Goal: Task Accomplishment & Management: Manage account settings

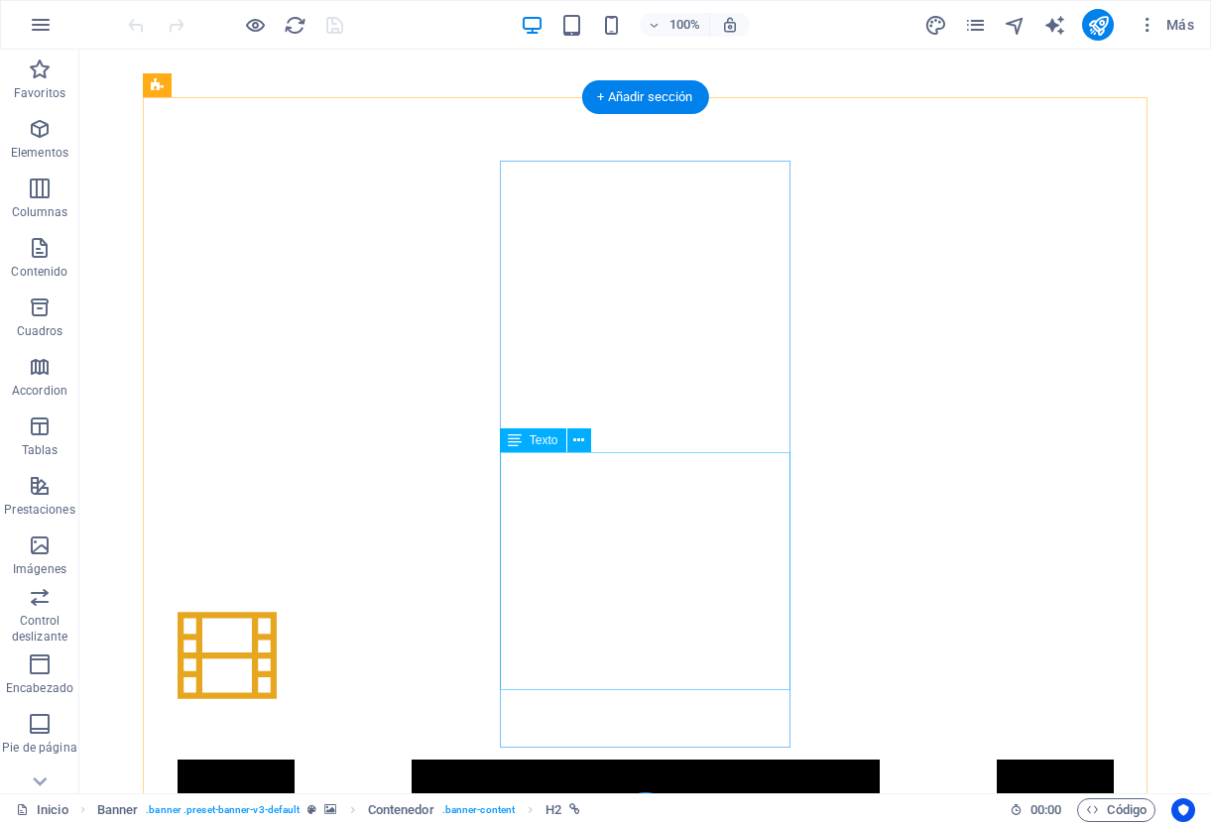
scroll to position [1348, 0]
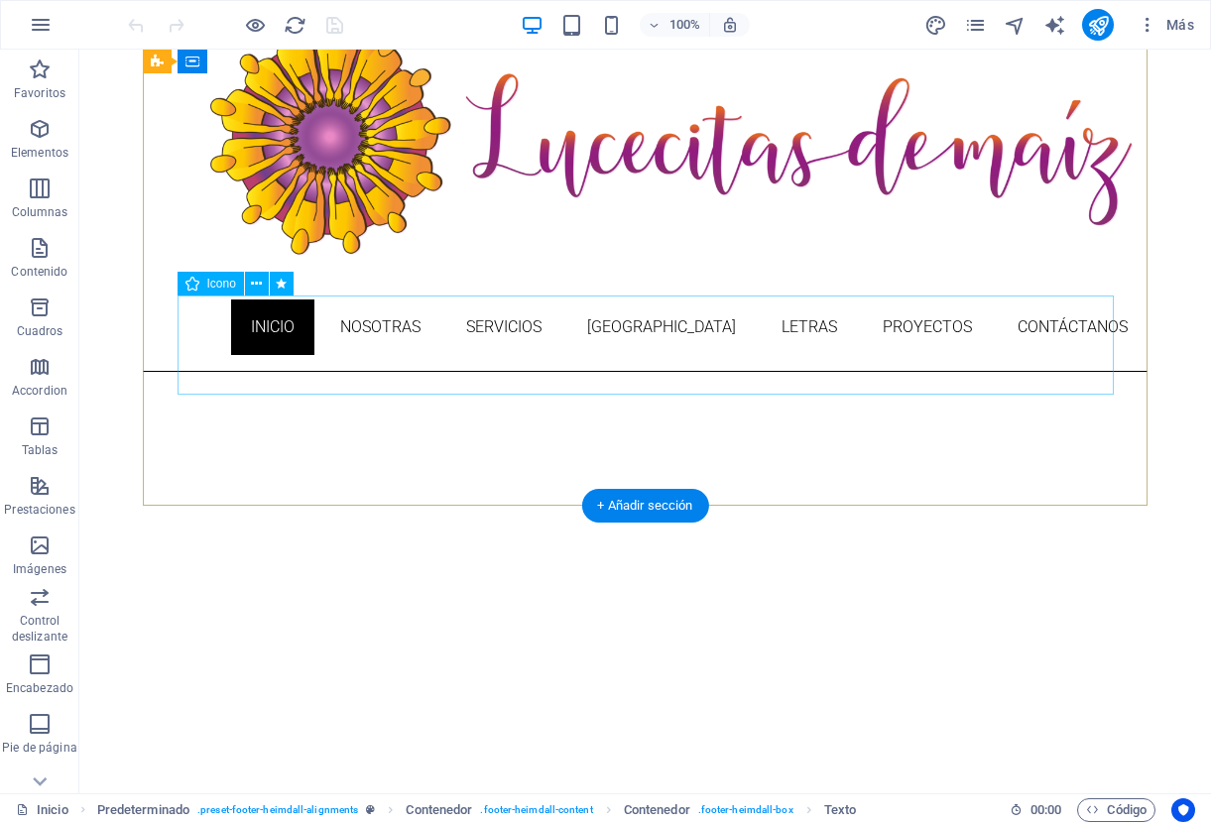
scroll to position [0, 0]
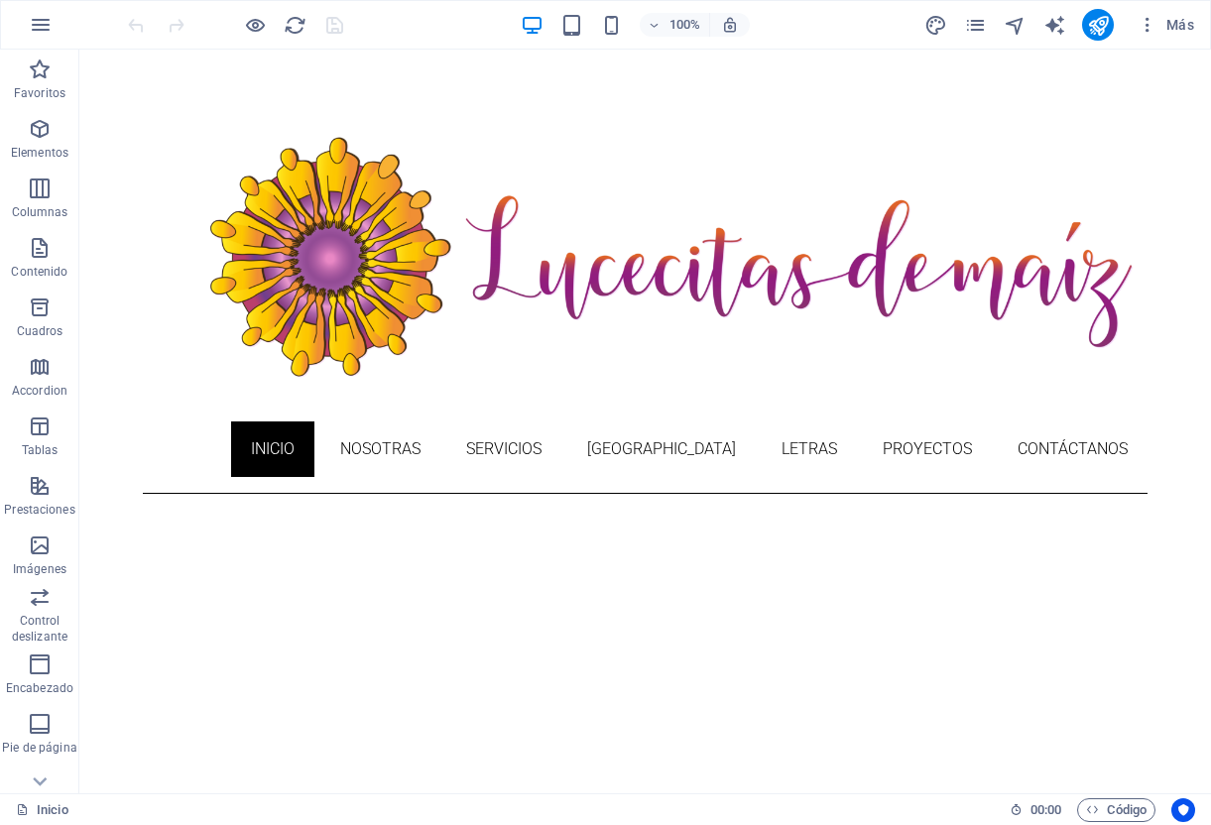
click at [971, 12] on div "Más" at bounding box center [1062, 25] width 279 height 32
click at [971, 15] on icon "pages" at bounding box center [975, 25] width 23 height 23
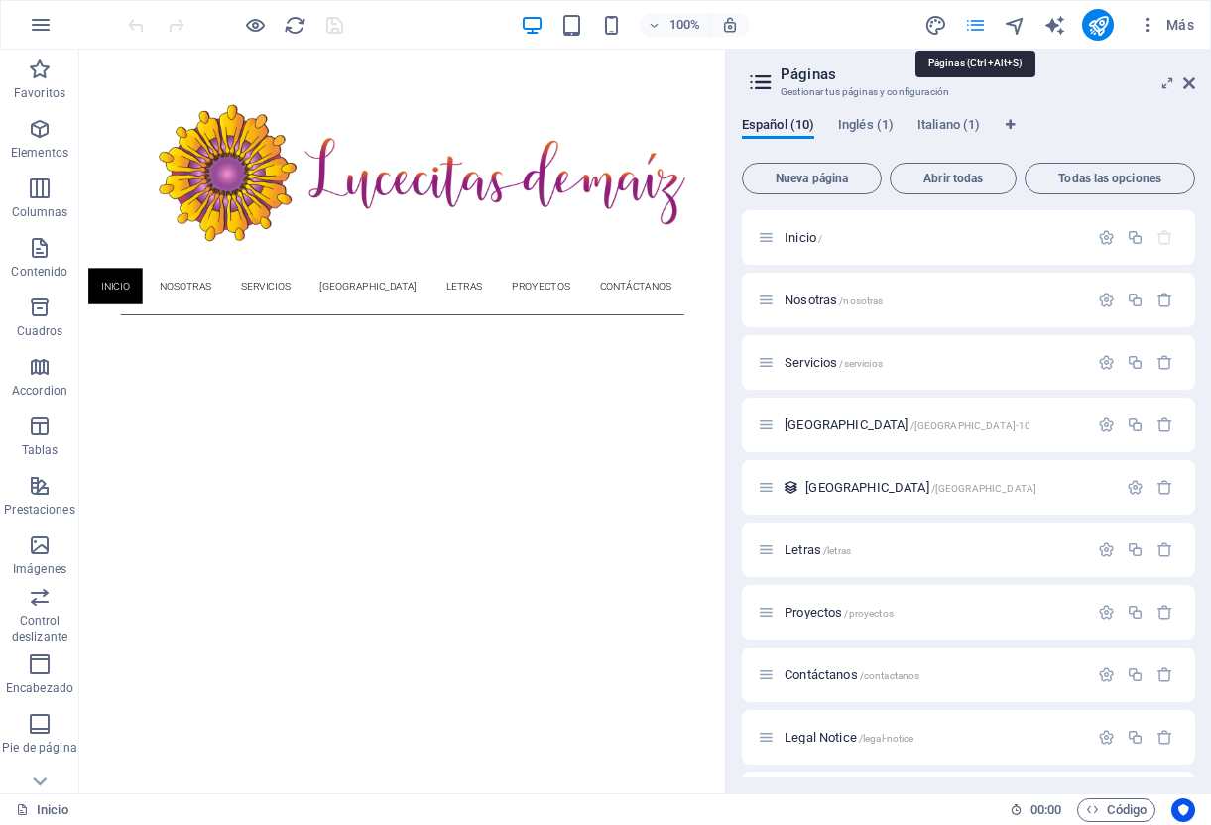
click at [971, 15] on icon "pages" at bounding box center [975, 25] width 23 height 23
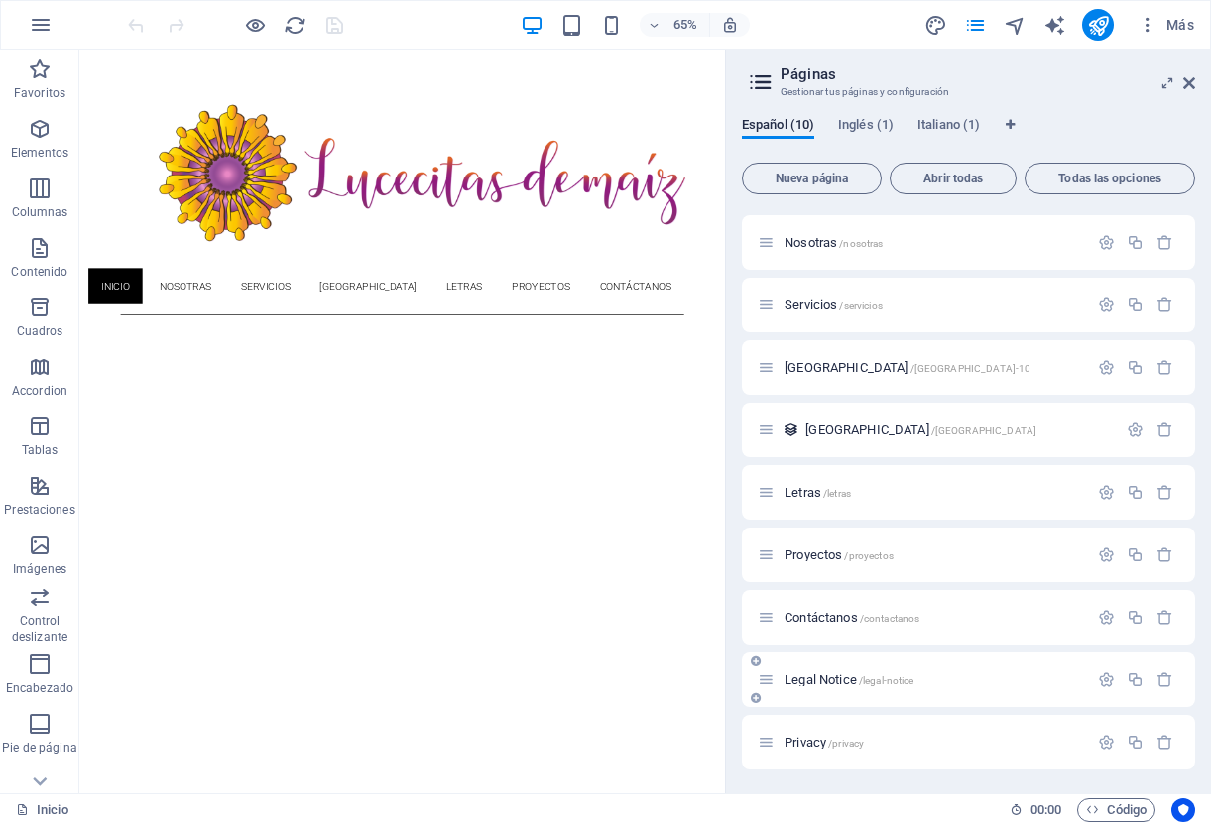
click at [817, 672] on div "Legal Notice /legal-notice" at bounding box center [923, 679] width 330 height 23
click at [831, 677] on span "Legal Notice /legal-notice" at bounding box center [848, 679] width 129 height 15
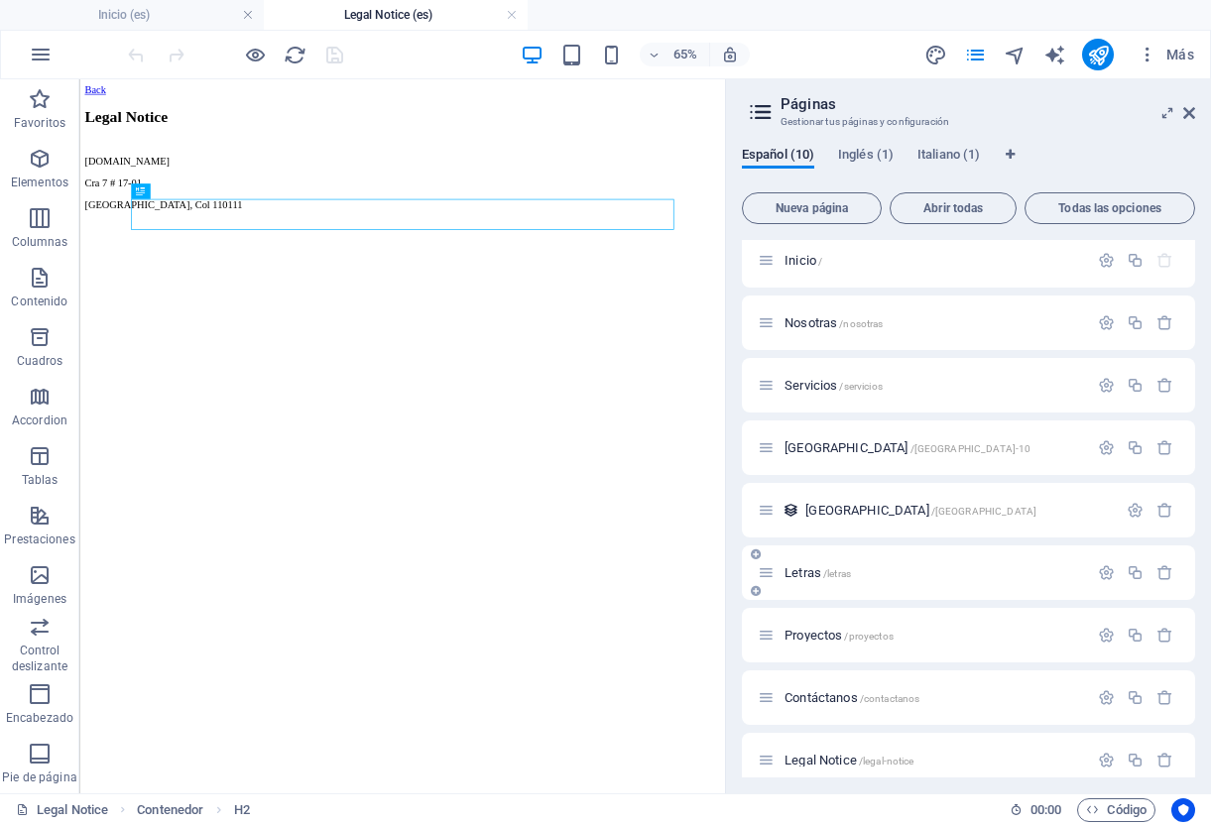
scroll to position [0, 0]
click at [352, 350] on div "[DOMAIN_NAME] [STREET_ADDRESS]" at bounding box center [576, 273] width 978 height 153
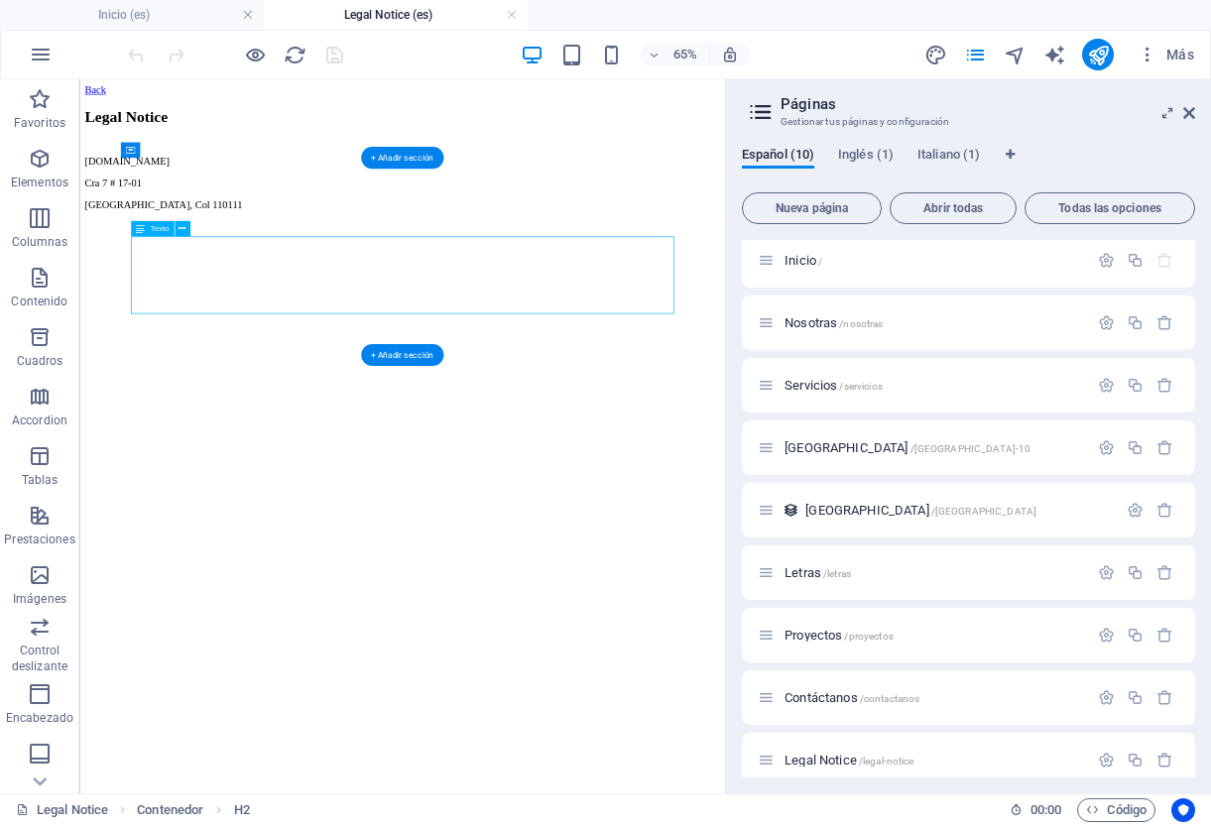
click at [352, 350] on div "[DOMAIN_NAME] [STREET_ADDRESS]" at bounding box center [576, 273] width 978 height 153
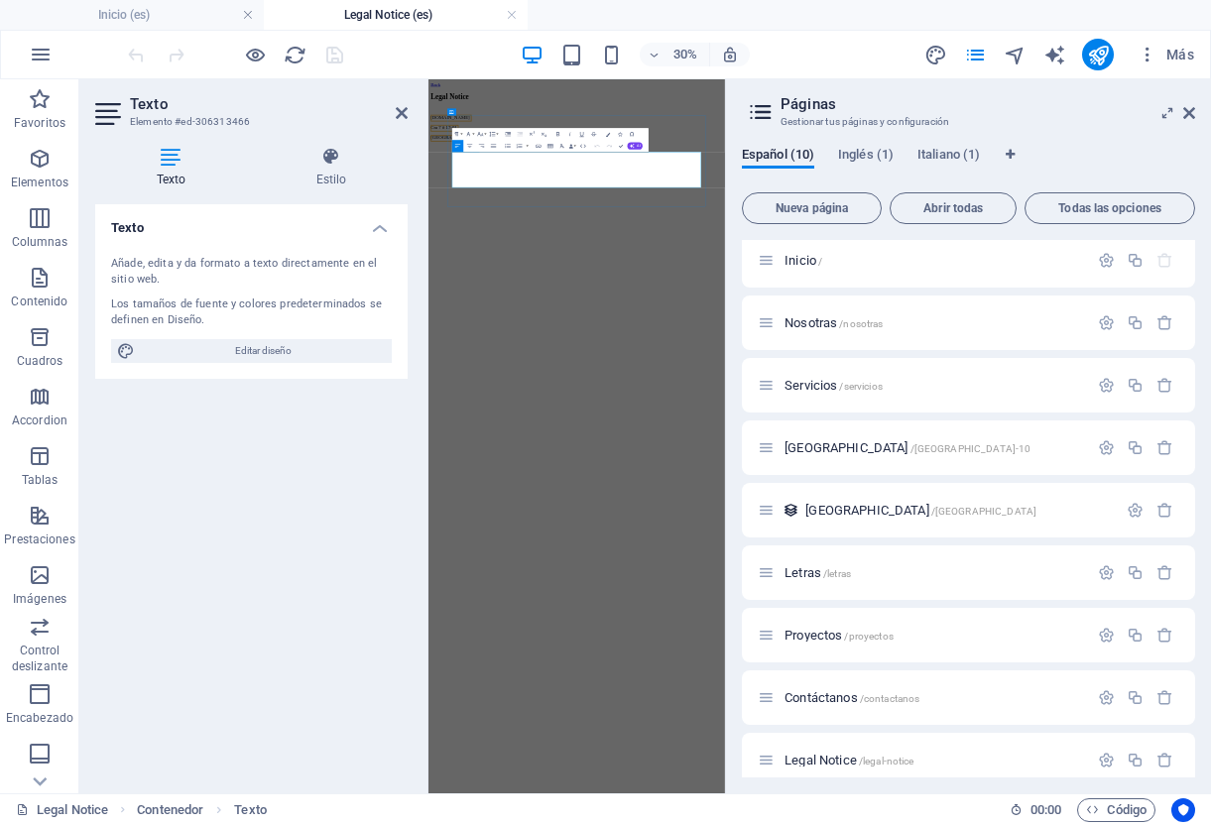
click at [692, 249] on p "Cra 7 # 17-01" at bounding box center [922, 240] width 973 height 18
click at [696, 316] on p at bounding box center [922, 308] width 973 height 18
click at [1185, 111] on icon at bounding box center [1189, 113] width 12 height 16
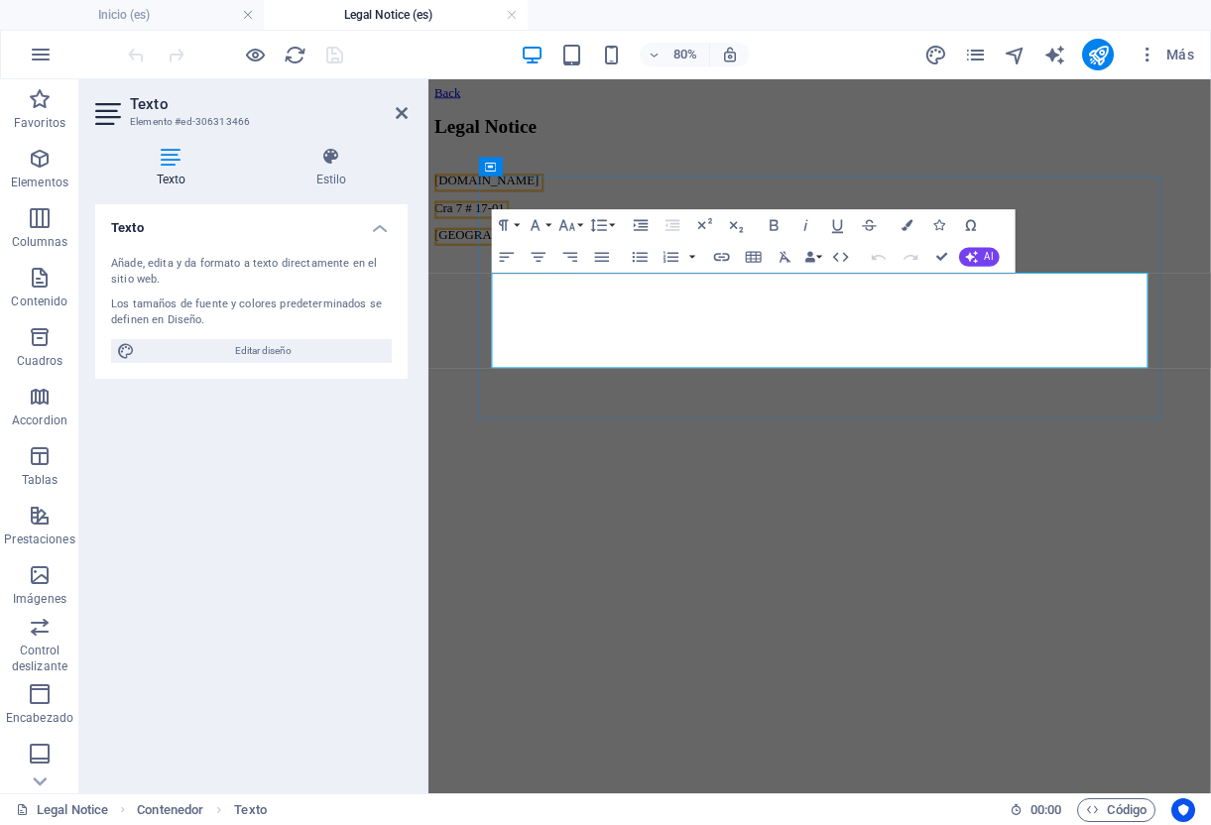
click at [647, 283] on p "[GEOGRAPHIC_DATA], Col 110111" at bounding box center [917, 274] width 962 height 18
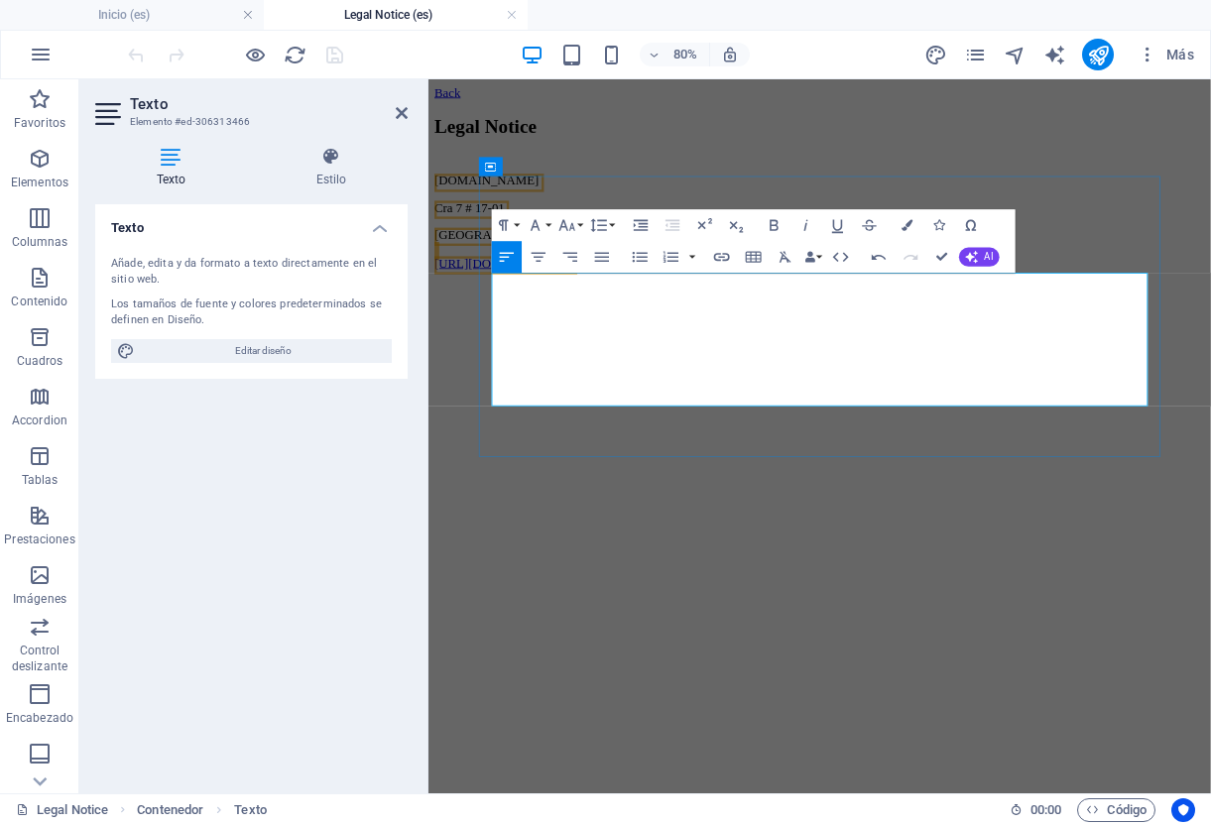
scroll to position [0, 5]
click at [548, 318] on p "[GEOGRAPHIC_DATA], Col 110111 ​ ​" at bounding box center [917, 292] width 962 height 54
click at [524, 318] on p "[GEOGRAPHIC_DATA], Col 110111 ​ ​" at bounding box center [917, 292] width 962 height 54
click at [512, 318] on p "[GEOGRAPHIC_DATA], Col 110111 ​ ​" at bounding box center [917, 292] width 962 height 54
click at [588, 318] on p "[GEOGRAPHIC_DATA], Col 110111 ​ ​" at bounding box center [917, 292] width 962 height 54
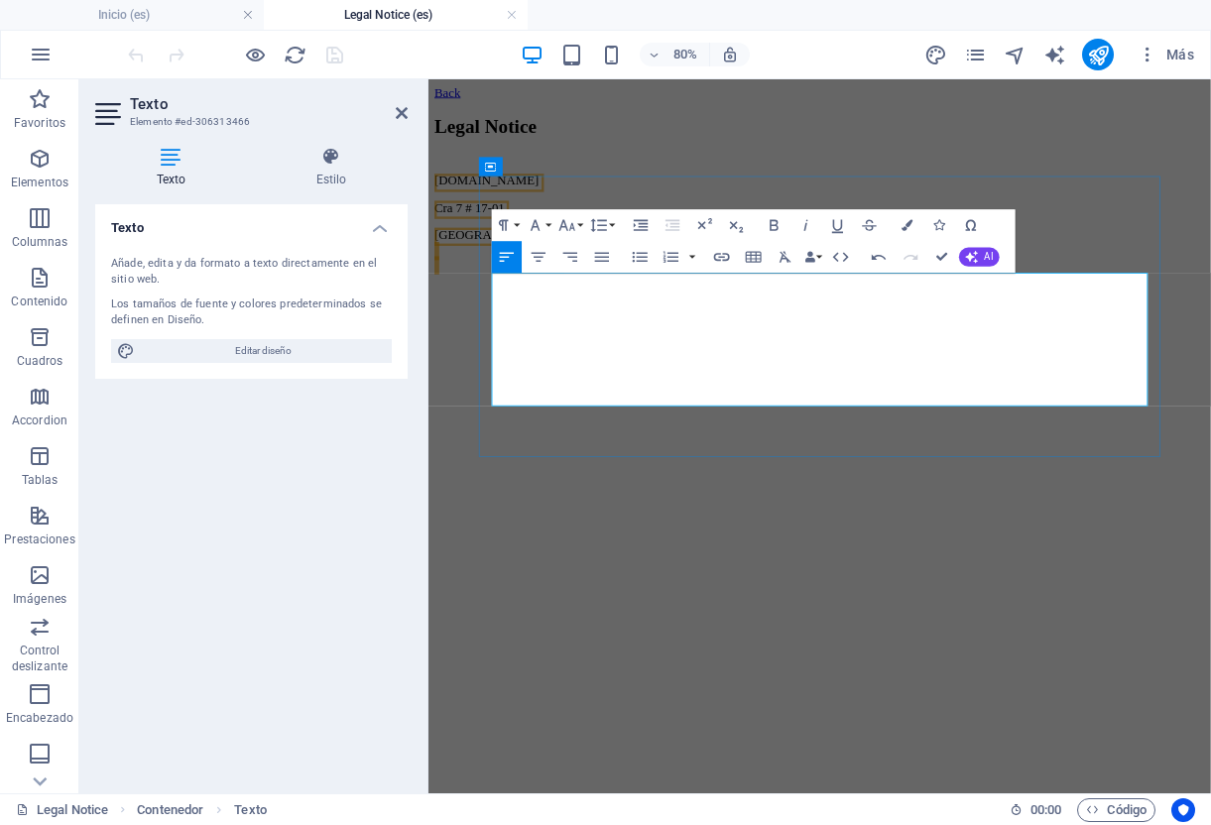
click at [588, 318] on p "[GEOGRAPHIC_DATA], Col 110111 ​ ​" at bounding box center [917, 292] width 962 height 54
click at [663, 318] on p "[GEOGRAPHIC_DATA], Col 110111 ​ ​" at bounding box center [917, 292] width 962 height 54
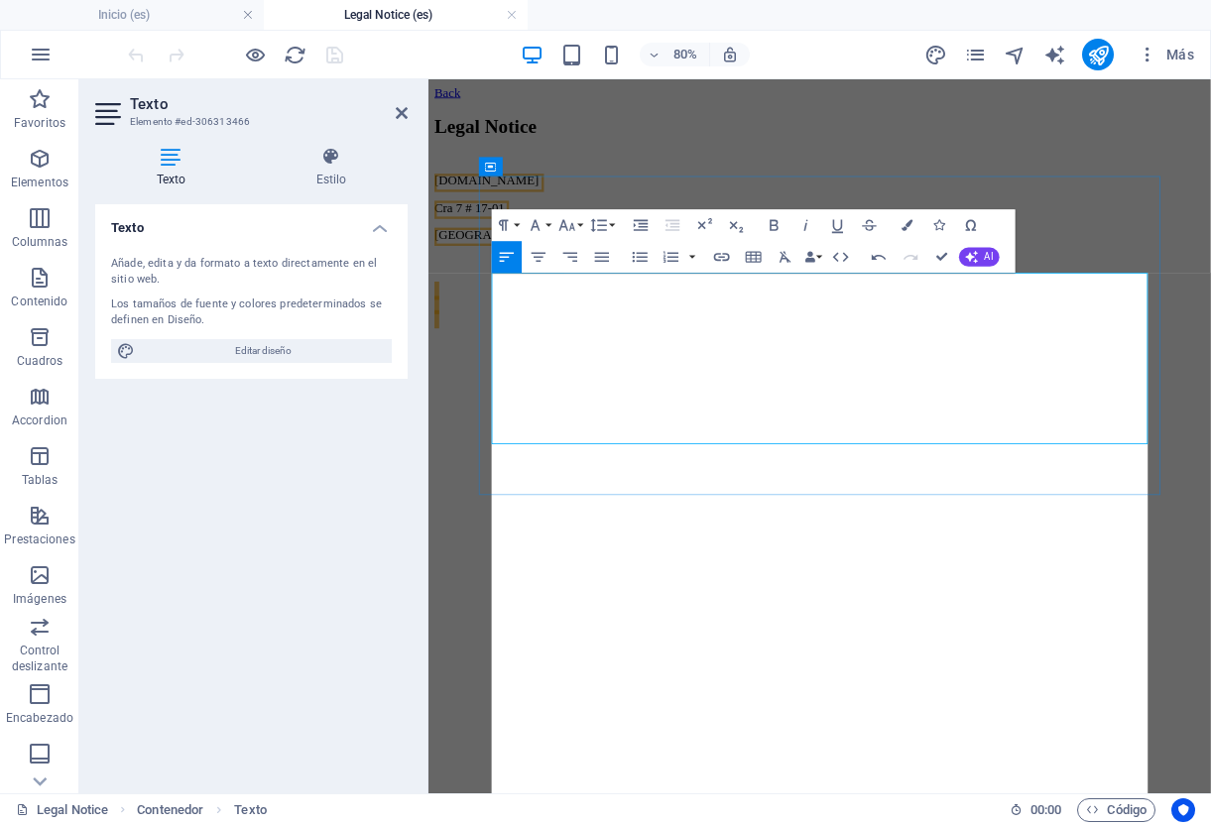
scroll to position [108286, 2]
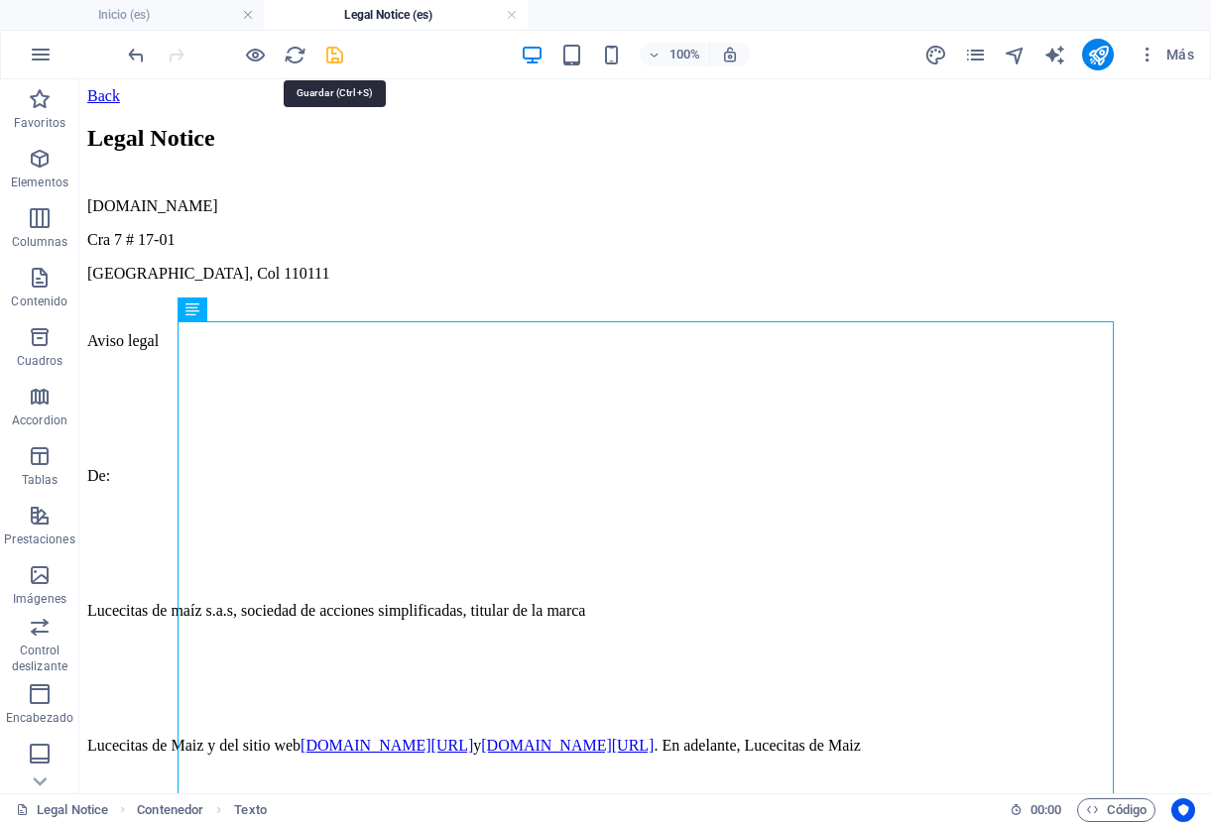
click at [331, 60] on icon "save" at bounding box center [334, 55] width 23 height 23
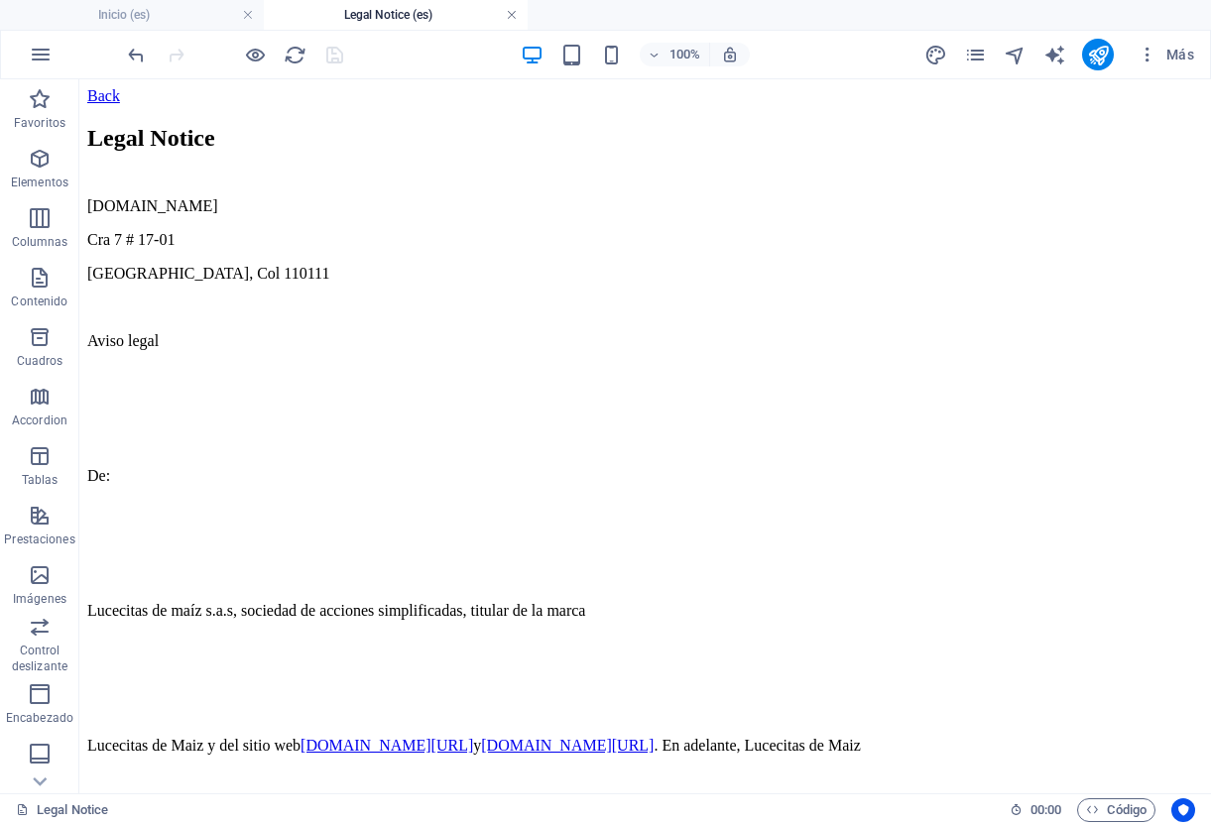
click at [510, 17] on link at bounding box center [512, 15] width 12 height 19
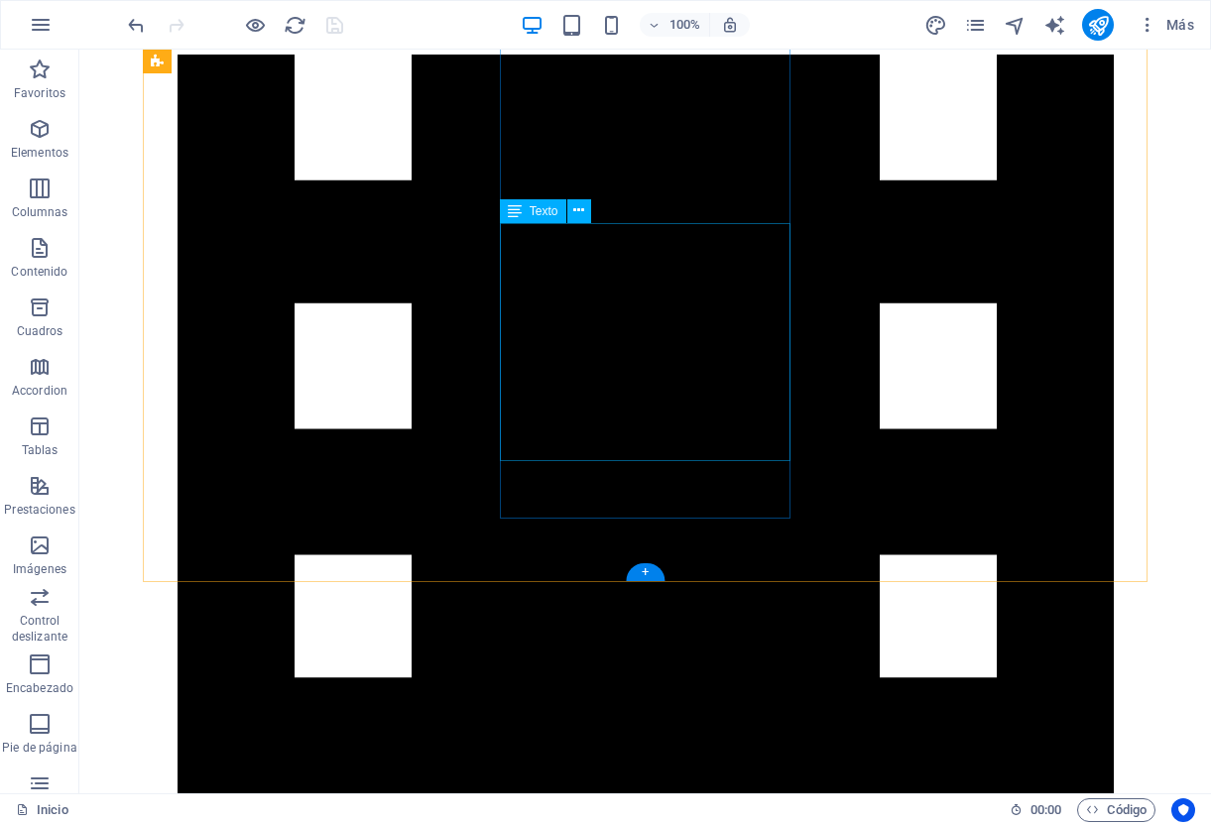
scroll to position [1348, 0]
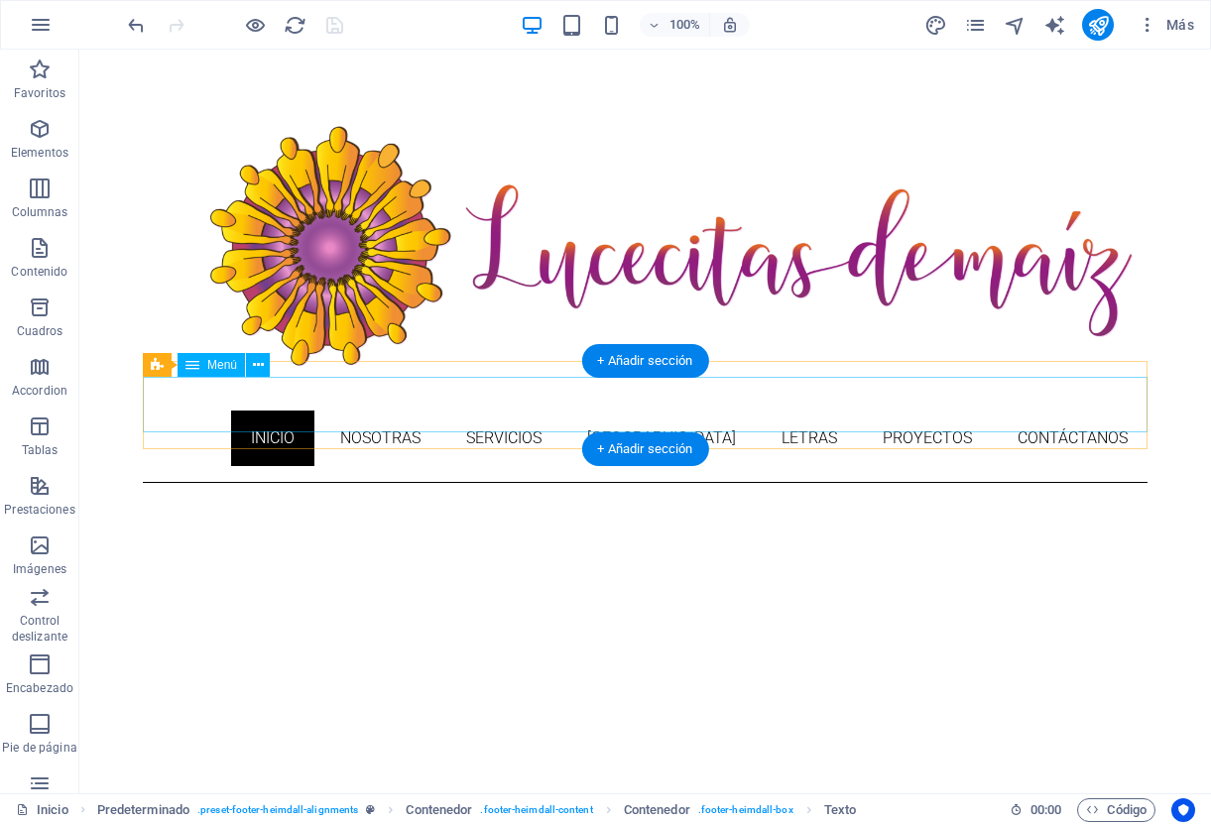
scroll to position [0, 0]
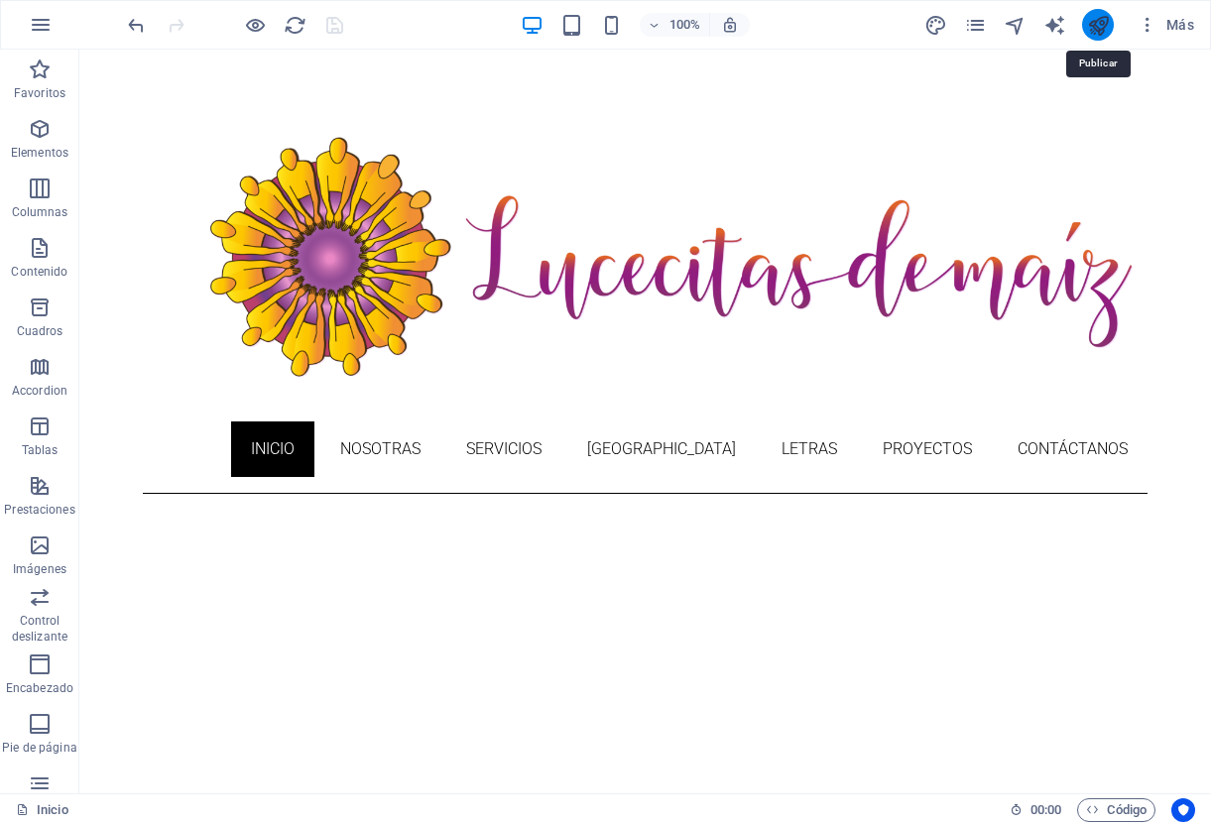
click at [1098, 22] on icon "publish" at bounding box center [1098, 25] width 23 height 23
click at [337, 28] on div at bounding box center [235, 25] width 222 height 32
click at [1089, 25] on icon "publish" at bounding box center [1098, 25] width 23 height 23
